Goal: Task Accomplishment & Management: Manage account settings

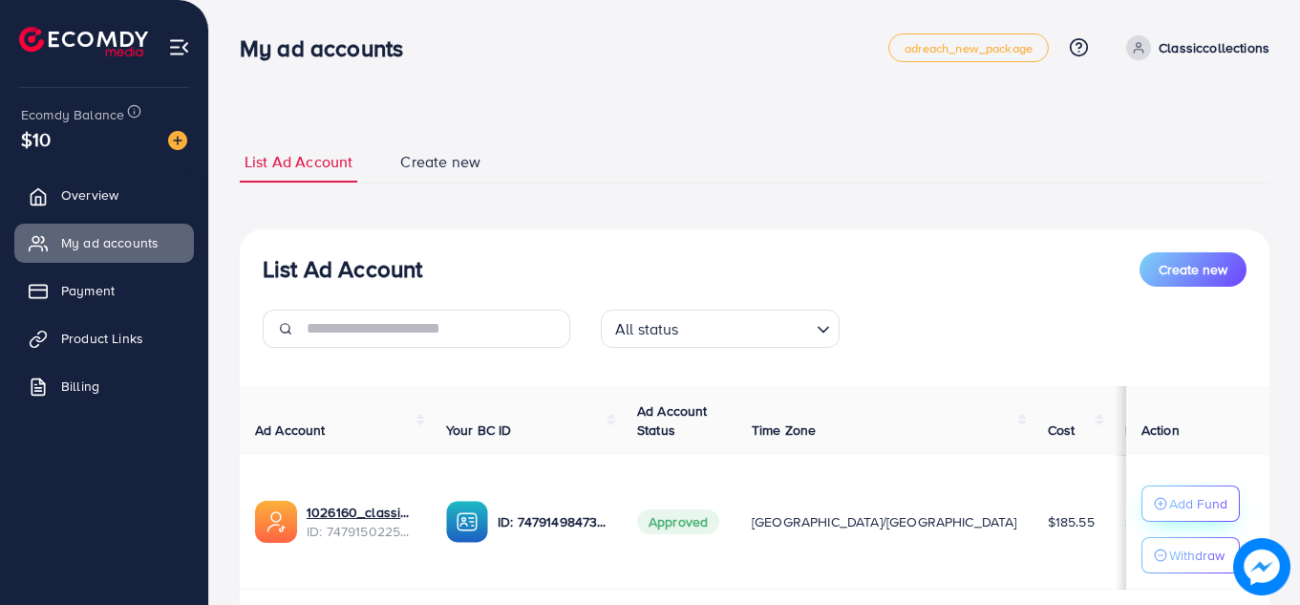
click at [1155, 508] on circle "button" at bounding box center [1160, 503] width 11 height 11
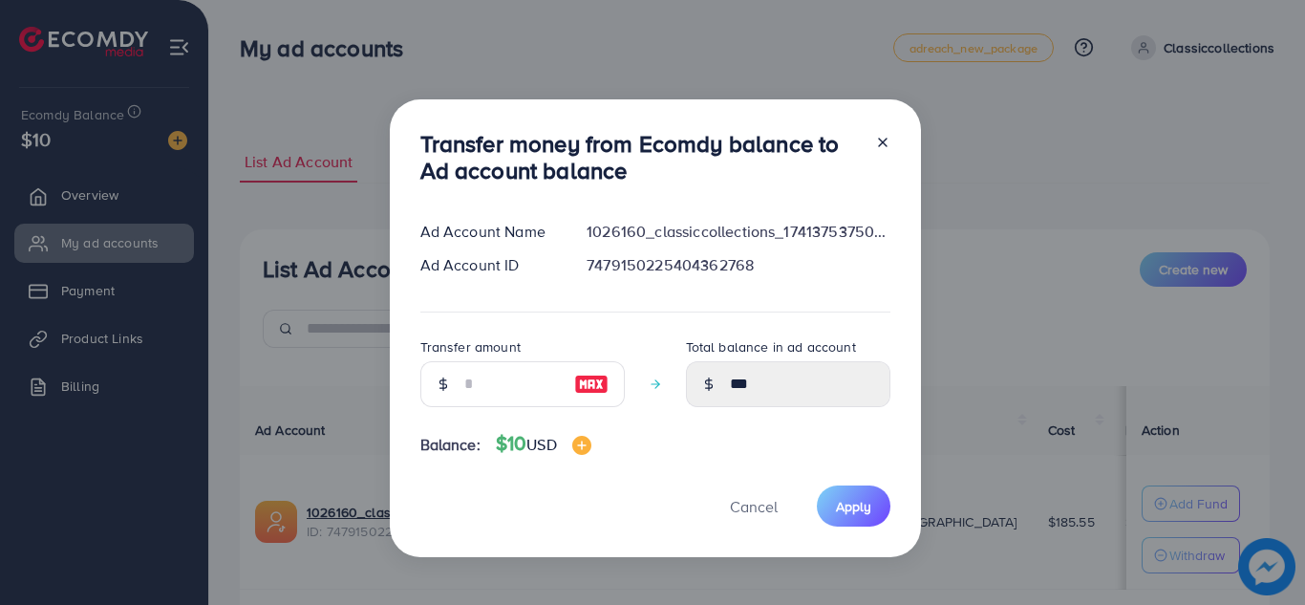
click at [312, 61] on div "Transfer money from Ecomdy balance to Ad account balance Ad Account Name 102616…" at bounding box center [652, 302] width 1305 height 605
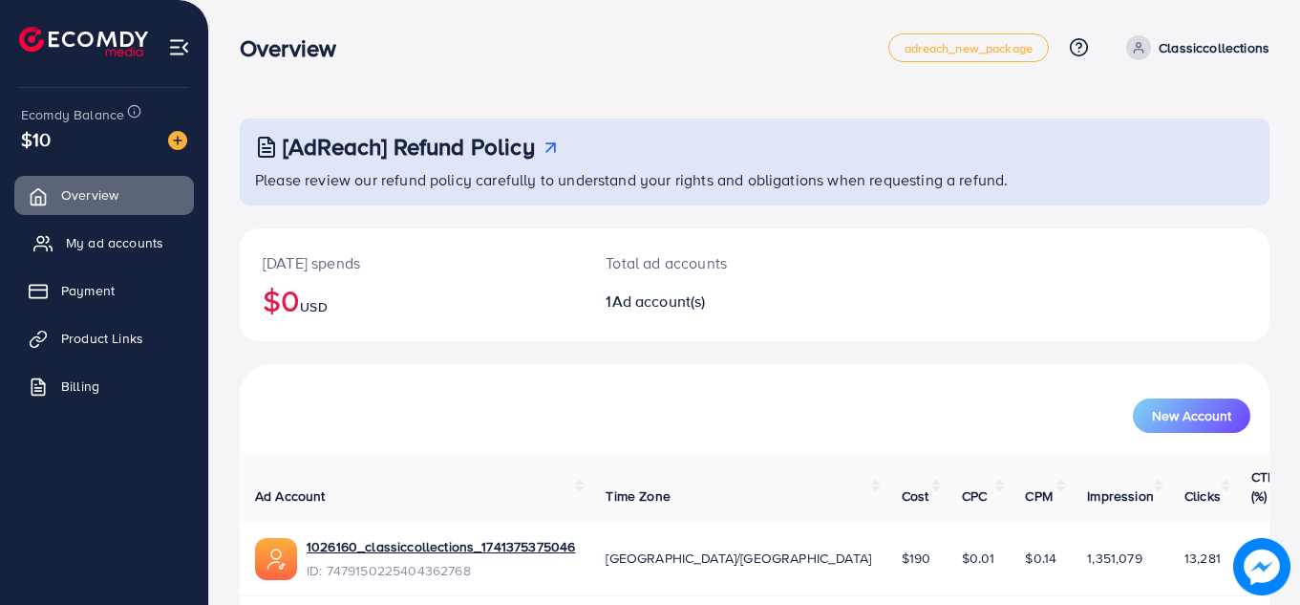
click at [116, 247] on span "My ad accounts" at bounding box center [114, 242] width 97 height 19
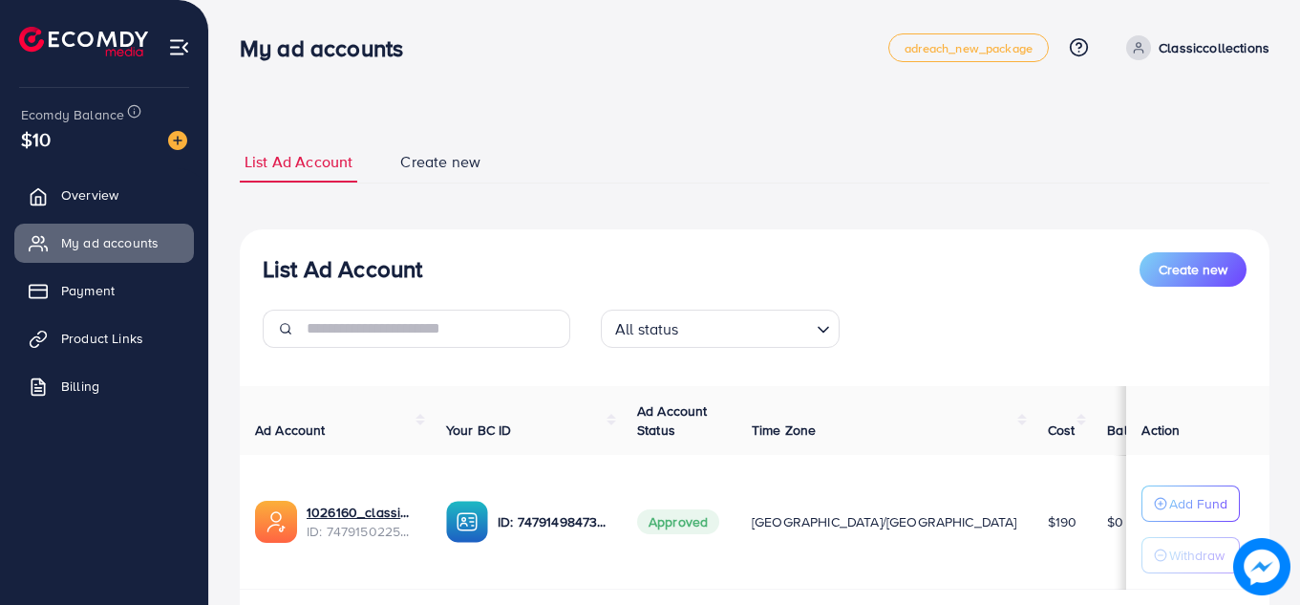
scroll to position [122, 0]
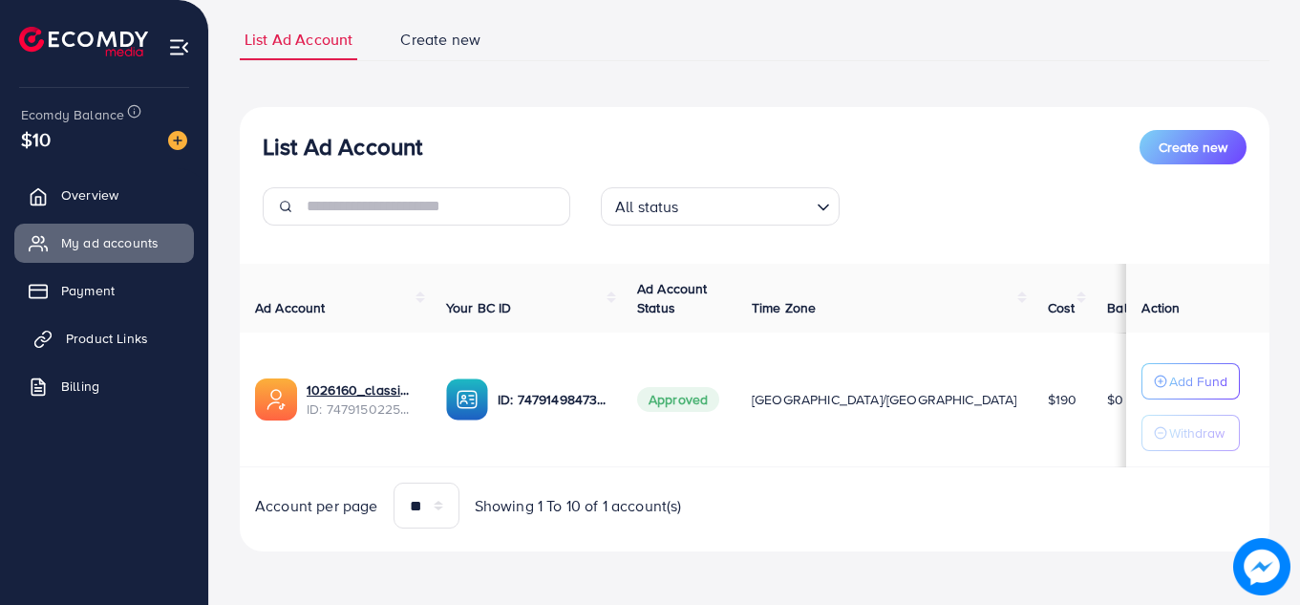
click at [101, 338] on span "Product Links" at bounding box center [107, 338] width 82 height 19
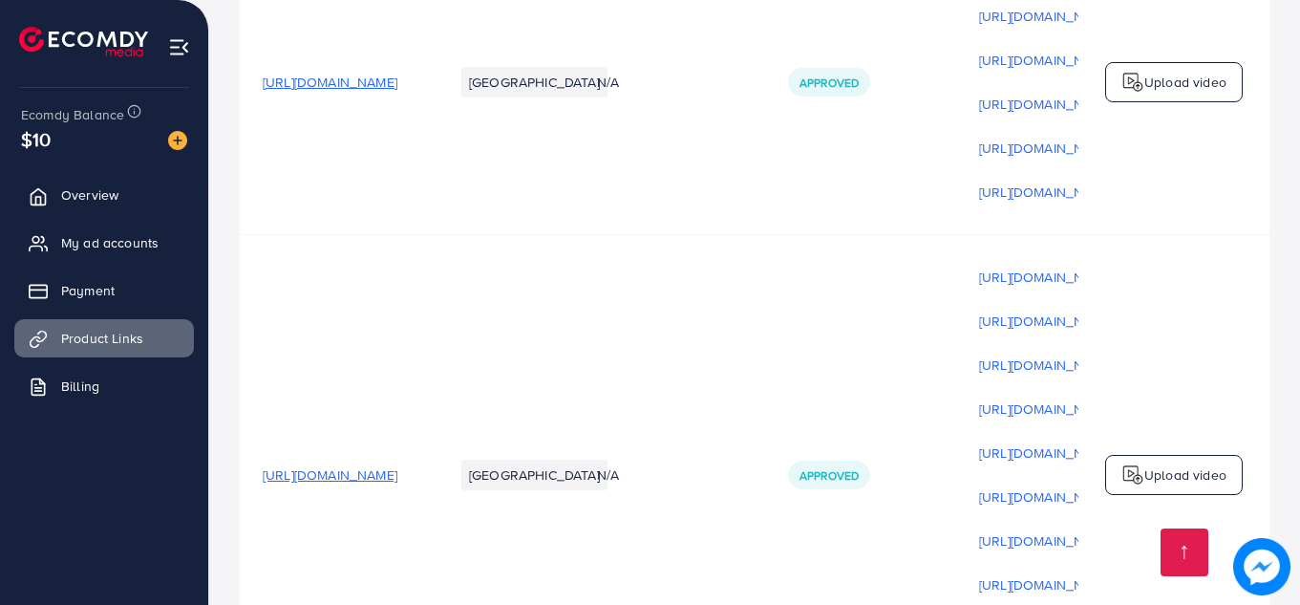
scroll to position [736, 0]
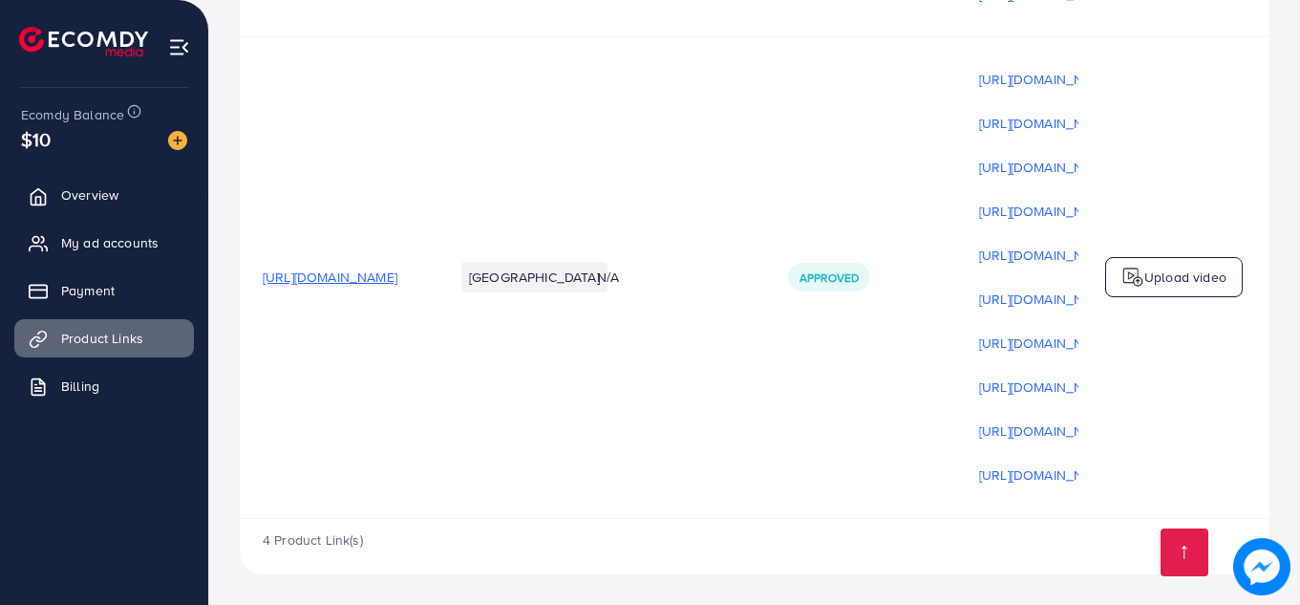
click at [376, 273] on span "https://lustraatelier.com/products/engraved-name-bracelet" at bounding box center [330, 277] width 135 height 19
click at [109, 197] on span "Overview" at bounding box center [94, 194] width 57 height 19
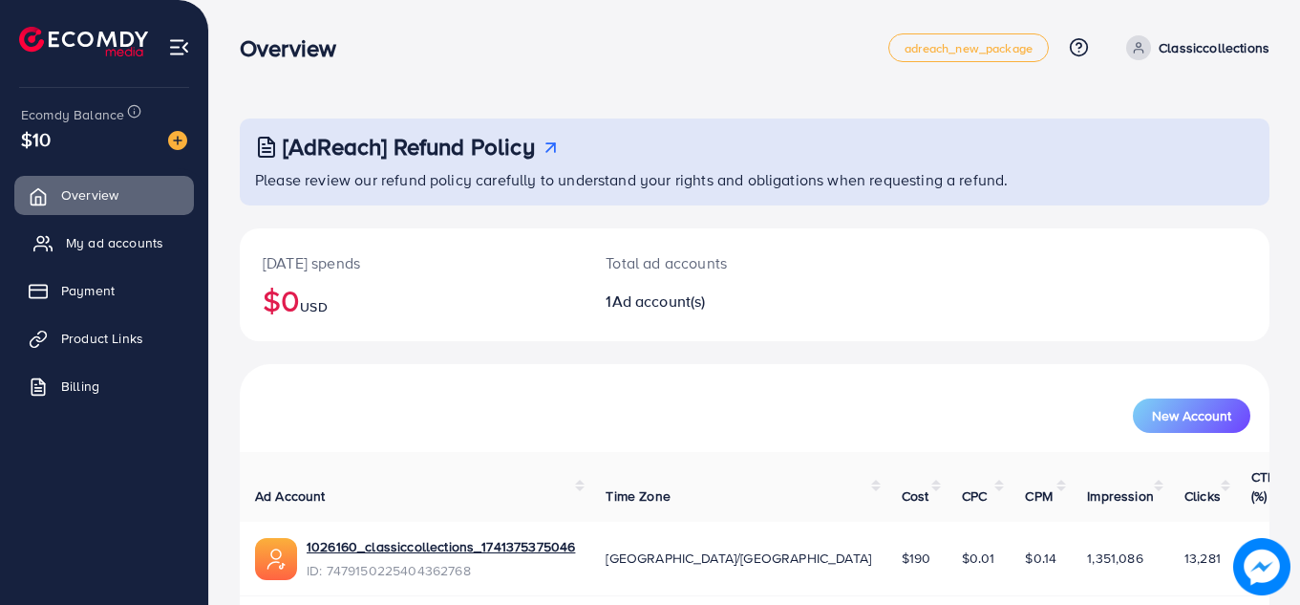
click at [140, 229] on link "My ad accounts" at bounding box center [104, 243] width 180 height 38
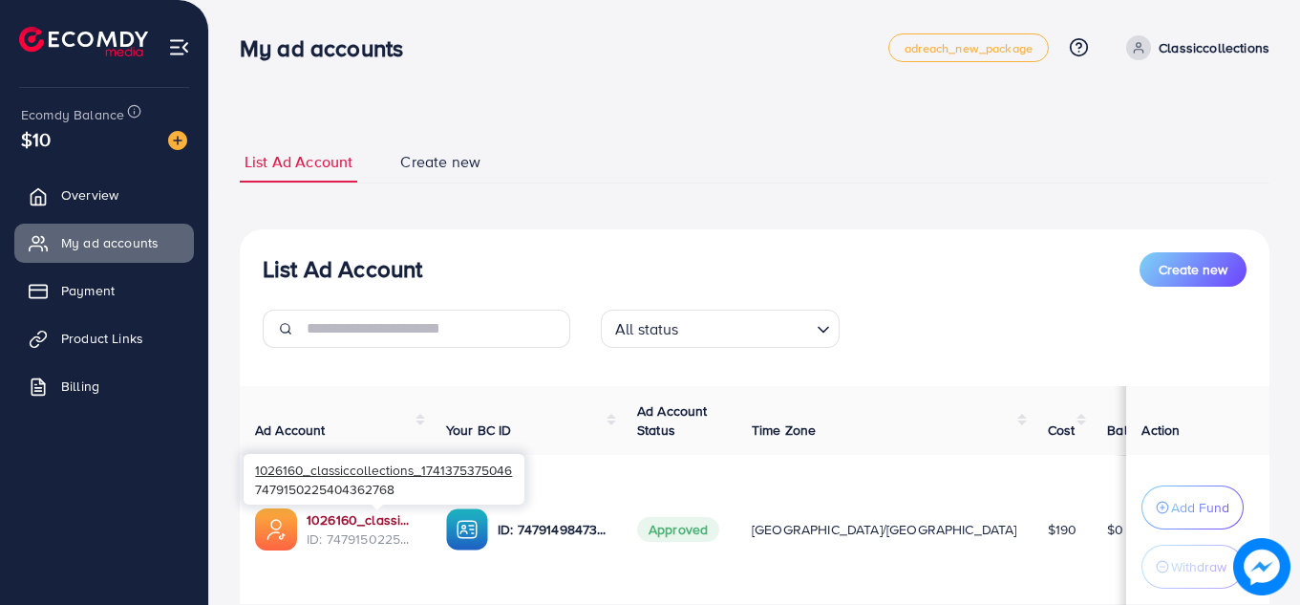
click at [408, 525] on link "1026160_classiccollections_1741375375046" at bounding box center [361, 519] width 109 height 19
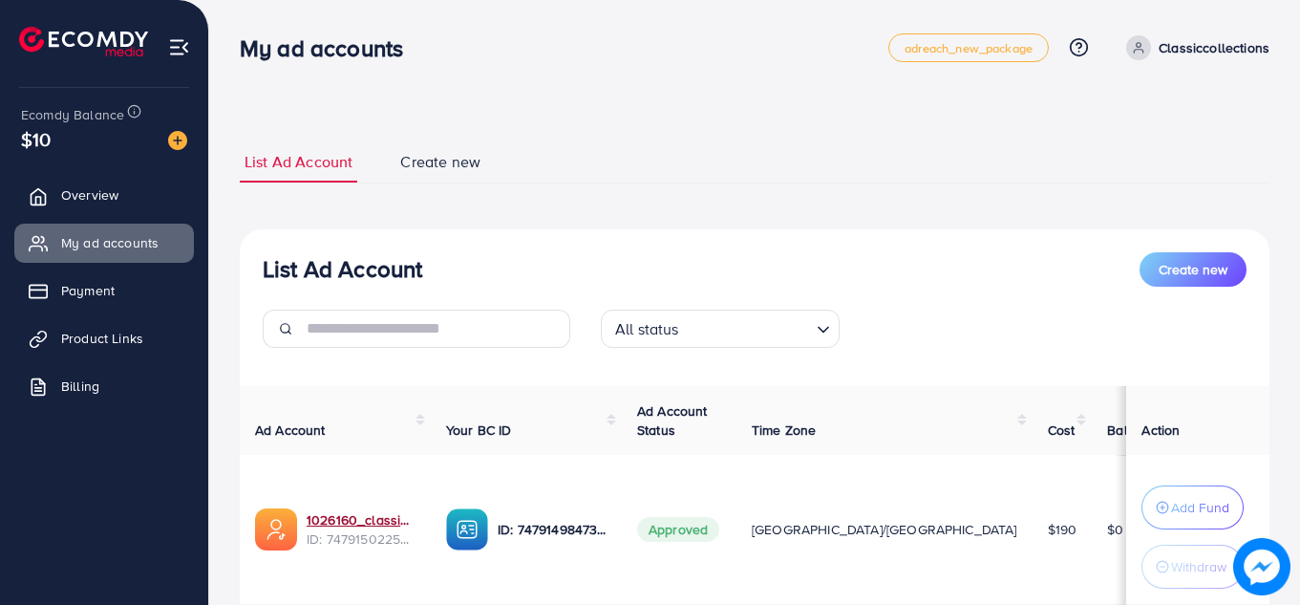
scroll to position [138, 0]
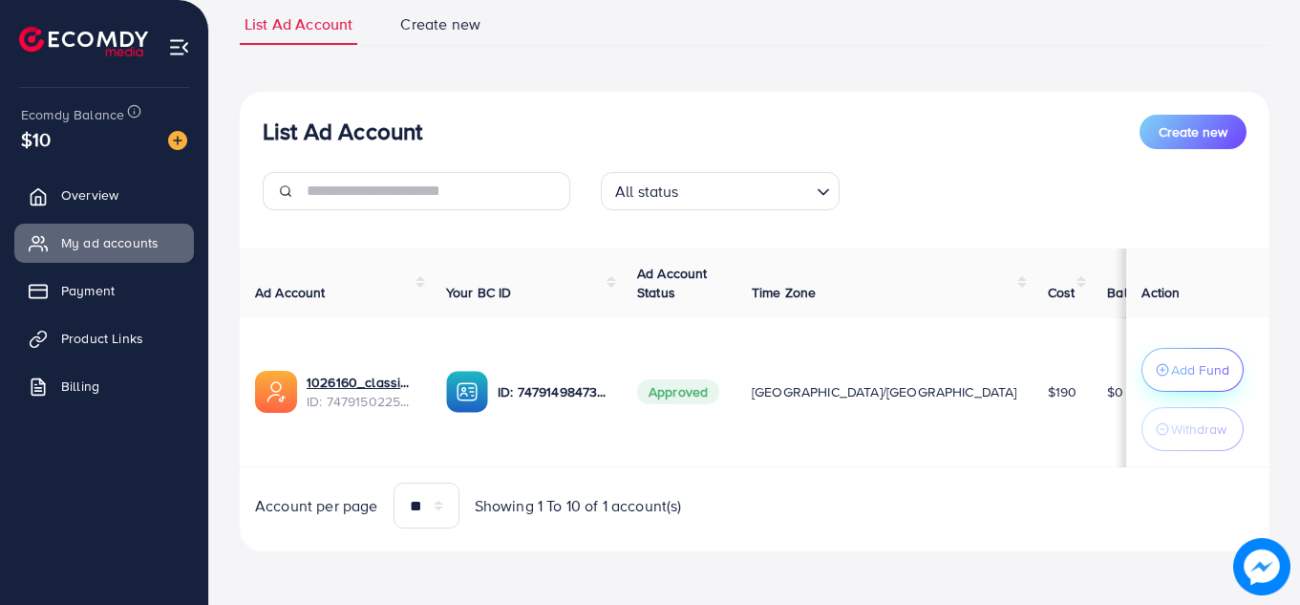
click at [1171, 370] on p "Add Fund" at bounding box center [1200, 369] width 58 height 23
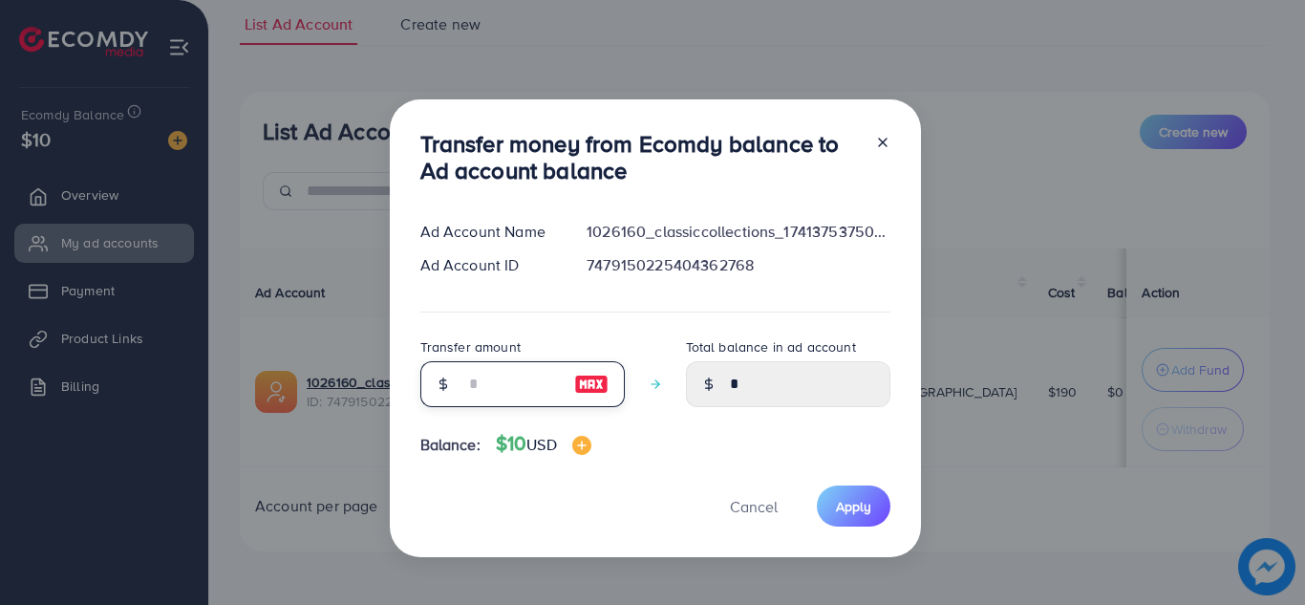
click at [515, 375] on input "number" at bounding box center [512, 384] width 96 height 46
type input "*"
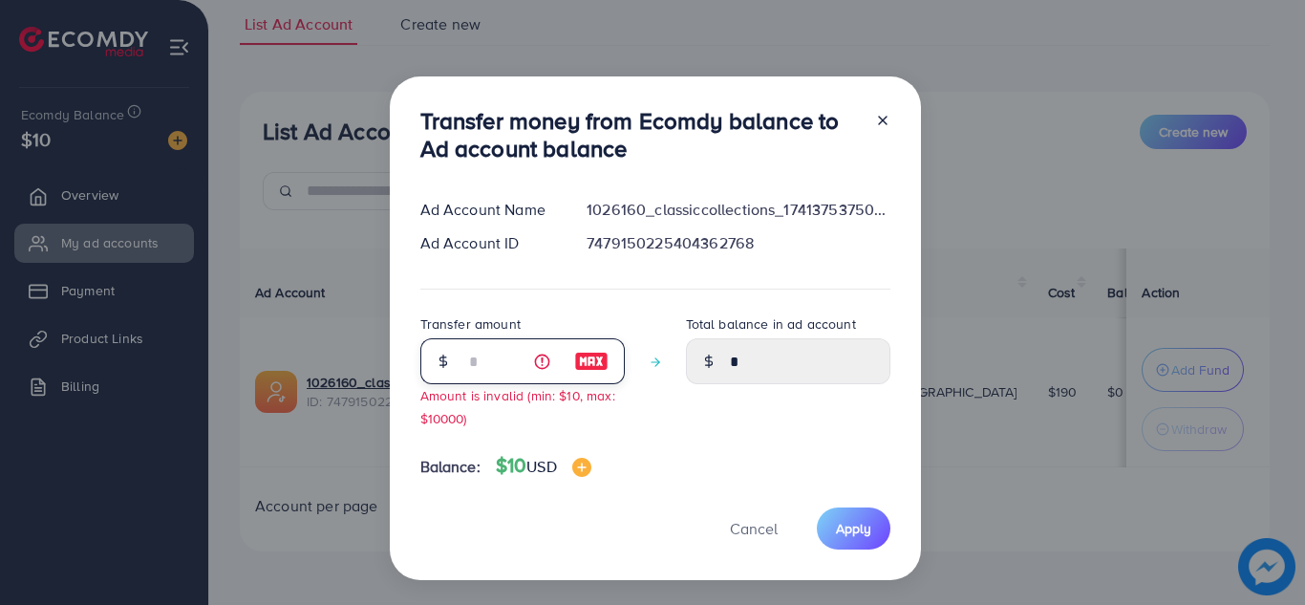
type input "****"
type input "**"
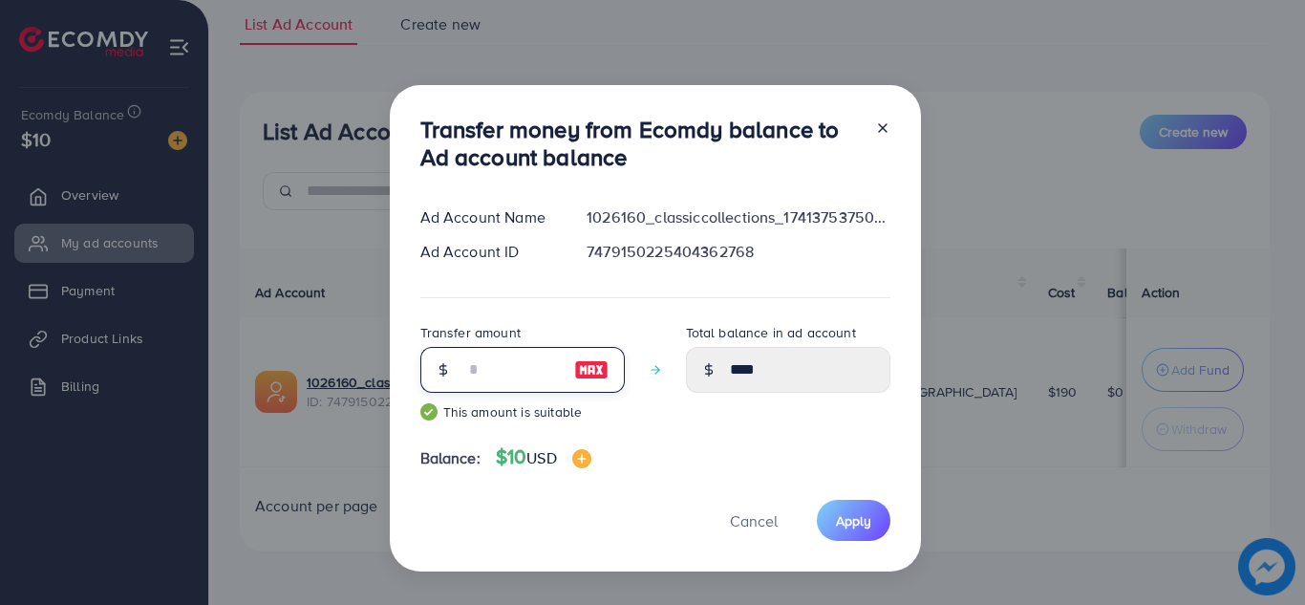
type input "*****"
type input "**"
click at [861, 529] on span "Apply" at bounding box center [853, 520] width 35 height 19
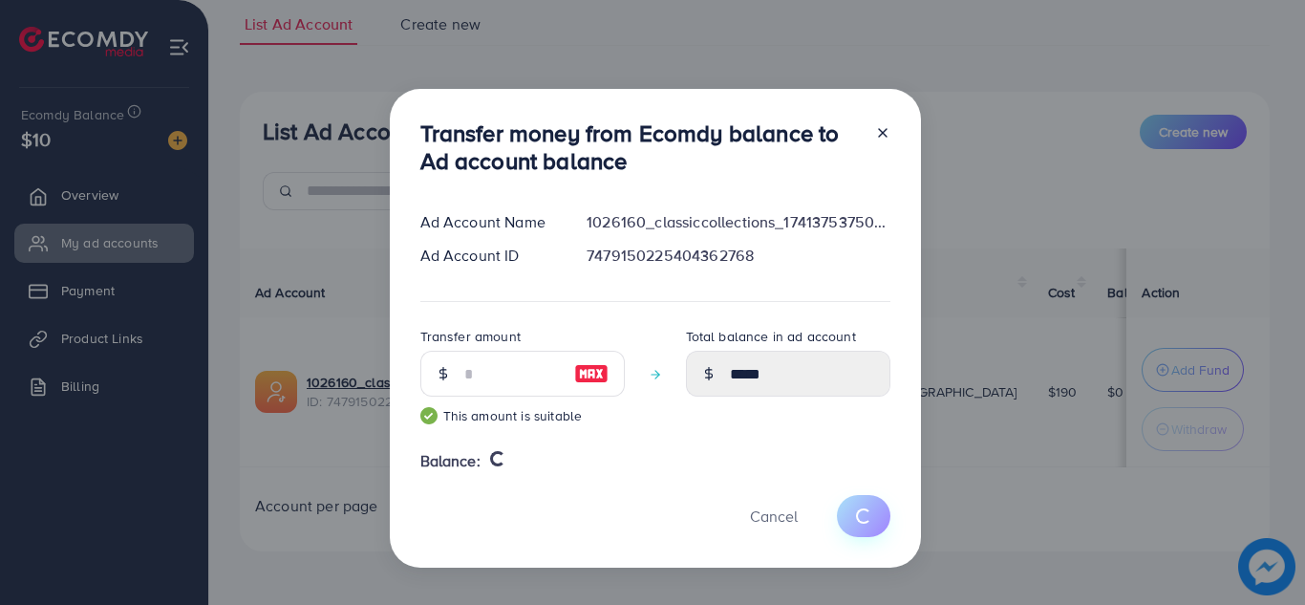
type input "*"
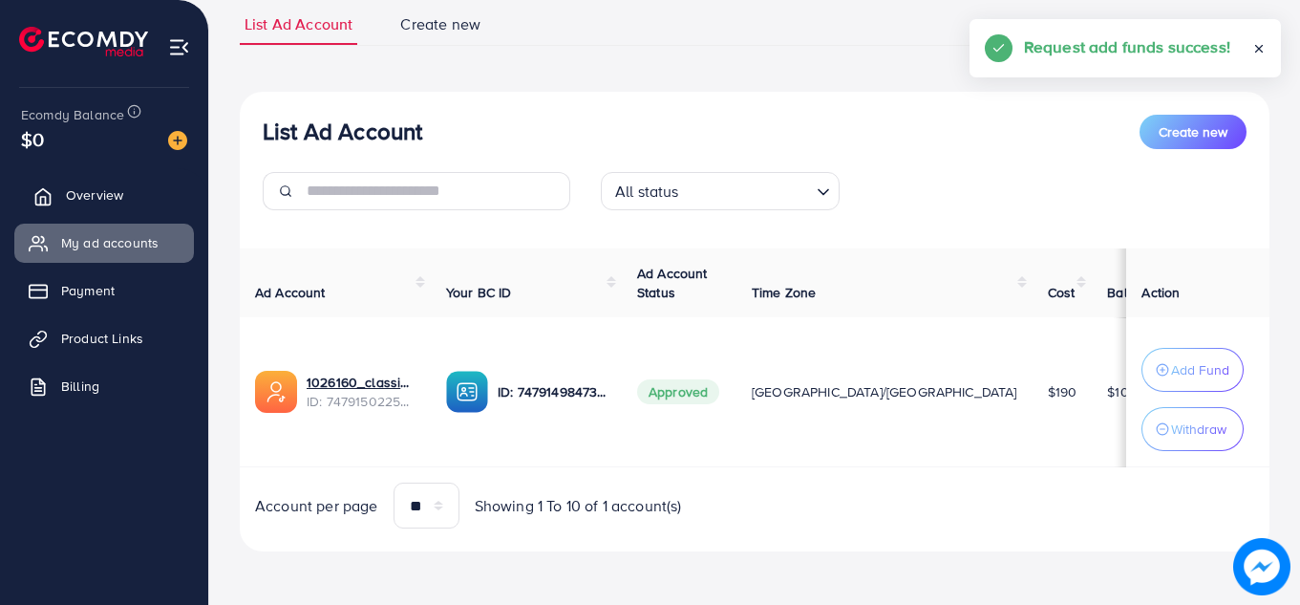
click at [108, 193] on span "Overview" at bounding box center [94, 194] width 57 height 19
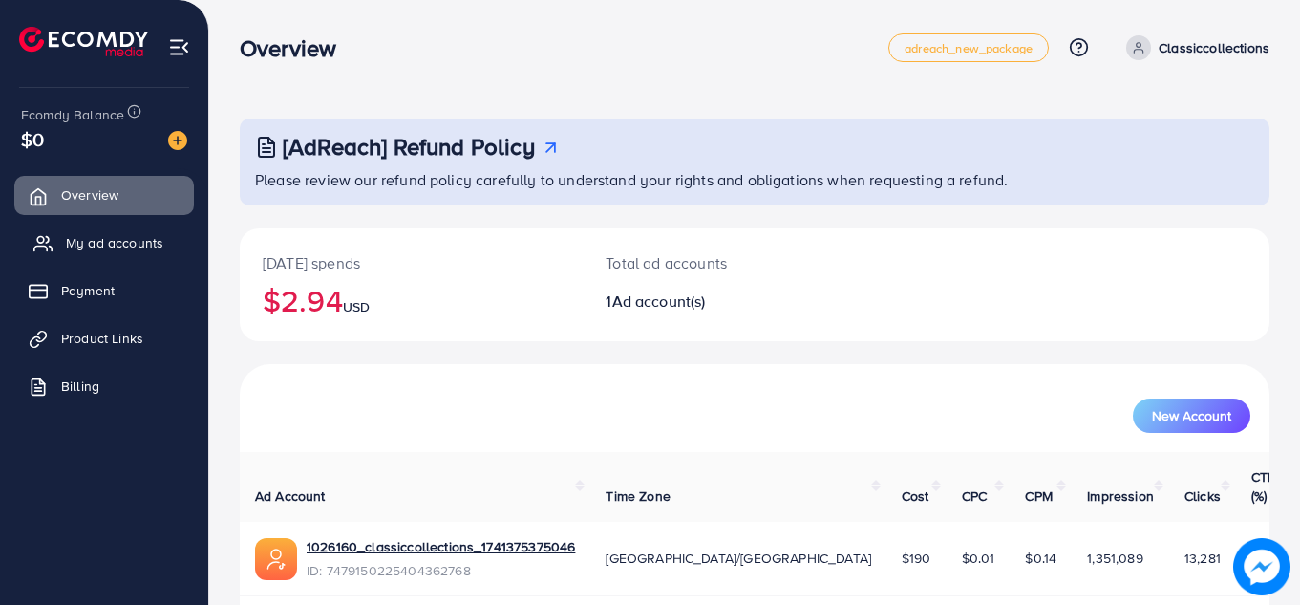
click at [134, 256] on link "My ad accounts" at bounding box center [104, 243] width 180 height 38
